Goal: Use online tool/utility: Use online tool/utility

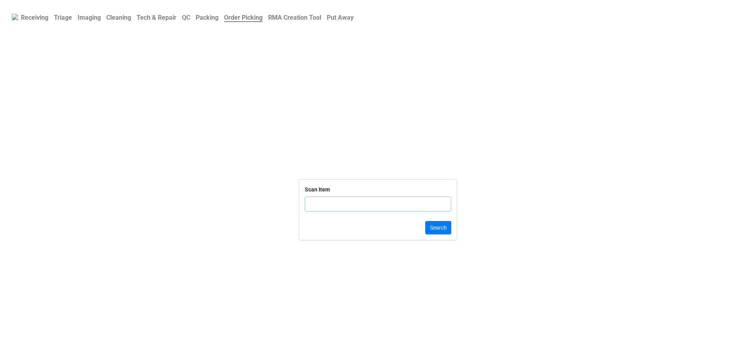
click at [379, 209] on input "text" at bounding box center [378, 204] width 147 height 15
click button "Search" at bounding box center [439, 227] width 26 height 13
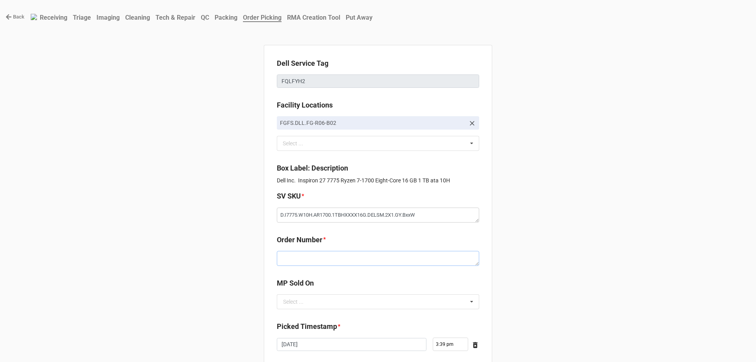
click at [357, 257] on textarea at bounding box center [378, 258] width 203 height 15
paste textarea "5033775"
type textarea "x"
type textarea "5033775"
click at [340, 301] on input "text" at bounding box center [379, 302] width 202 height 14
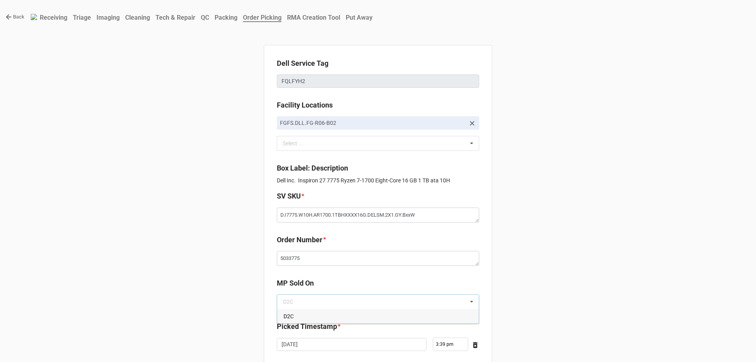
click at [342, 316] on div "D2C" at bounding box center [378, 316] width 202 height 15
type textarea "x"
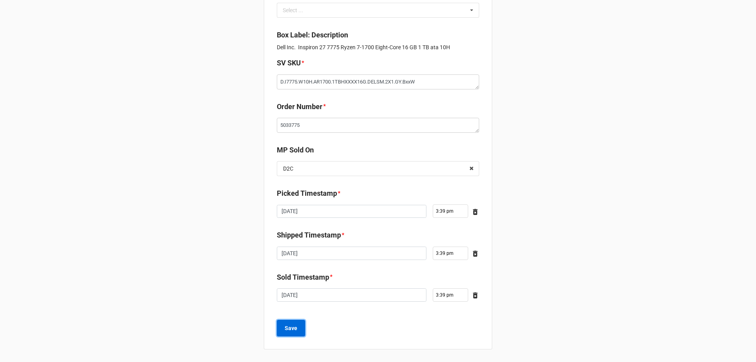
click at [285, 328] on b "Save" at bounding box center [291, 328] width 13 height 8
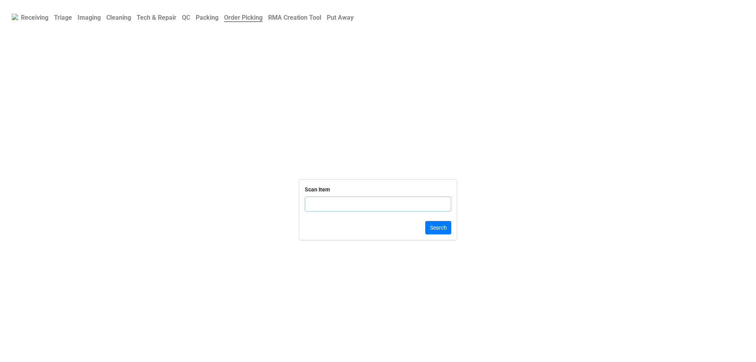
click at [350, 209] on input "text" at bounding box center [378, 204] width 147 height 15
